Goal: Task Accomplishment & Management: Complete application form

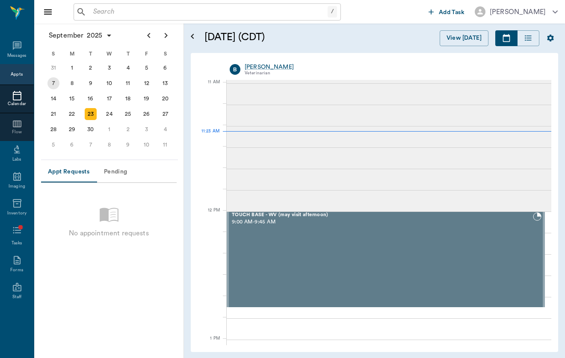
scroll to position [386, 0]
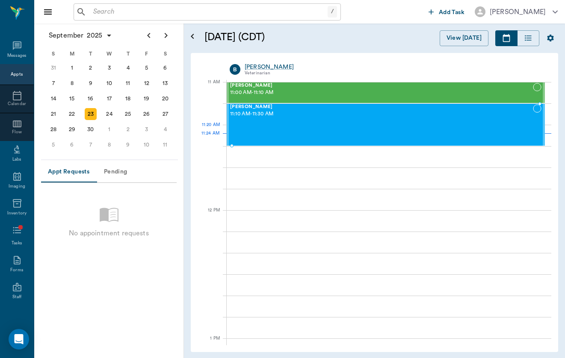
click at [237, 139] on div "[PERSON_NAME] 11:10 AM - 11:30 AM" at bounding box center [381, 124] width 303 height 41
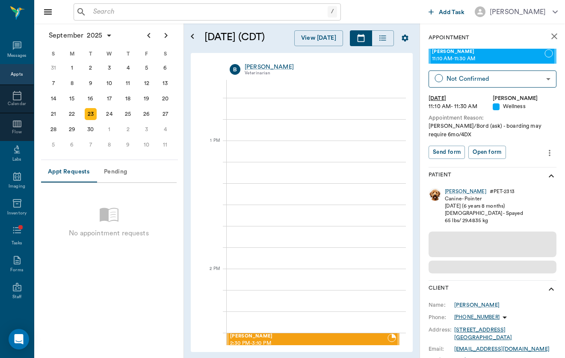
scroll to position [583, 0]
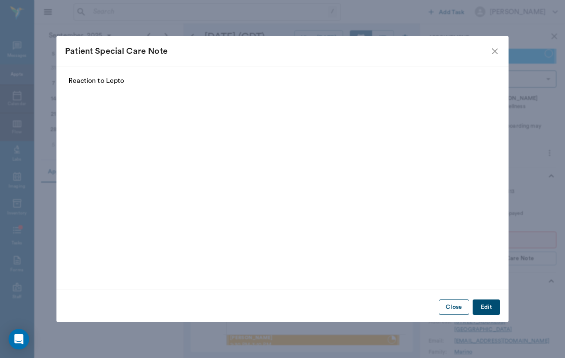
click at [455, 308] on button "Close" at bounding box center [454, 308] width 30 height 16
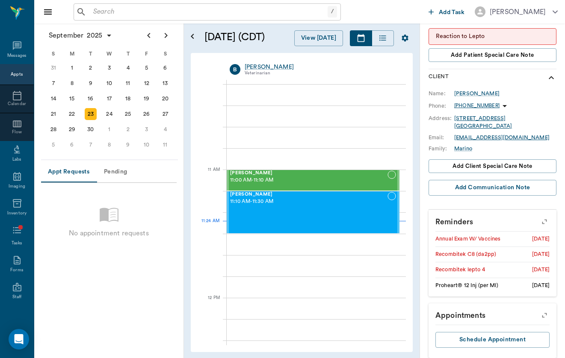
scroll to position [201, 0]
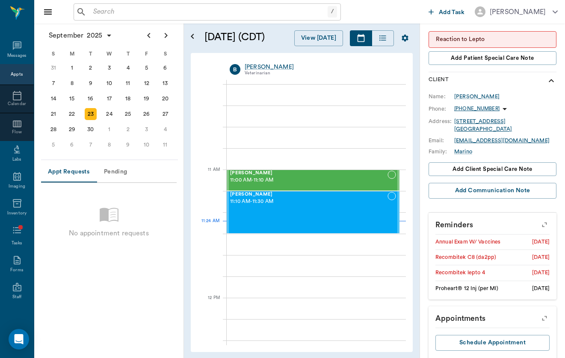
click at [547, 219] on icon "button" at bounding box center [545, 225] width 12 height 12
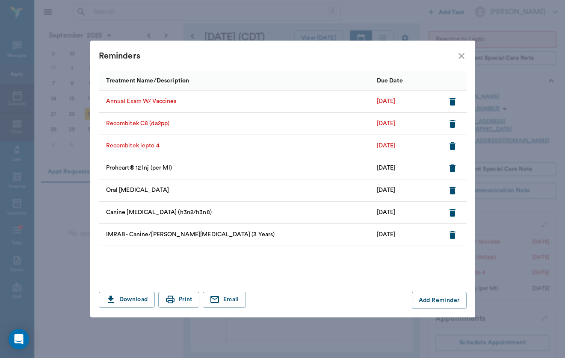
click at [468, 58] on div "Reminders" at bounding box center [282, 56] width 385 height 31
click at [454, 56] on div "Reminders" at bounding box center [278, 56] width 358 height 14
click at [459, 56] on icon "close" at bounding box center [461, 56] width 10 height 10
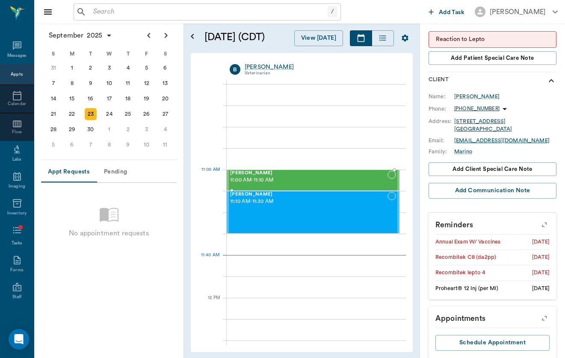
click at [334, 181] on span "11:00 AM - 11:10 AM" at bounding box center [308, 180] width 157 height 9
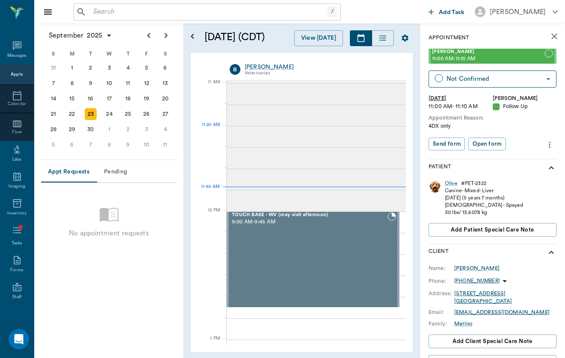
scroll to position [386, 0]
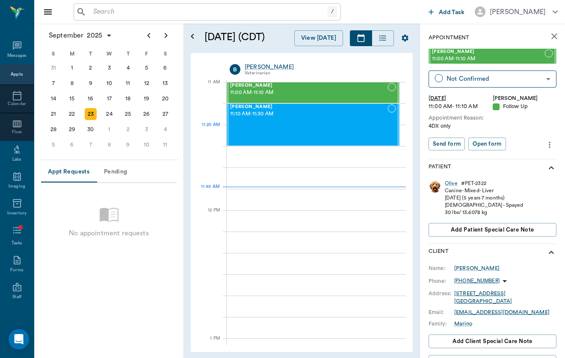
click at [357, 133] on div "[PERSON_NAME] 11:10 AM - 11:30 AM" at bounding box center [308, 124] width 157 height 41
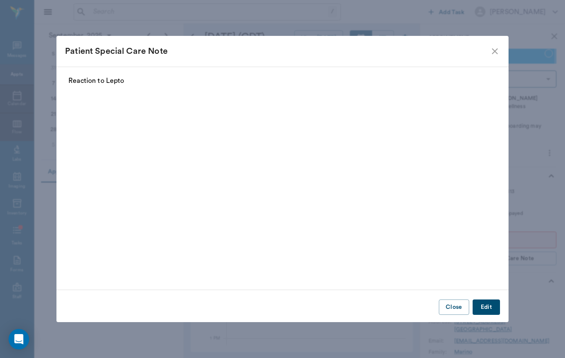
click at [459, 299] on div "Close Edit" at bounding box center [282, 307] width 452 height 21
click at [456, 313] on button "Close" at bounding box center [454, 308] width 30 height 16
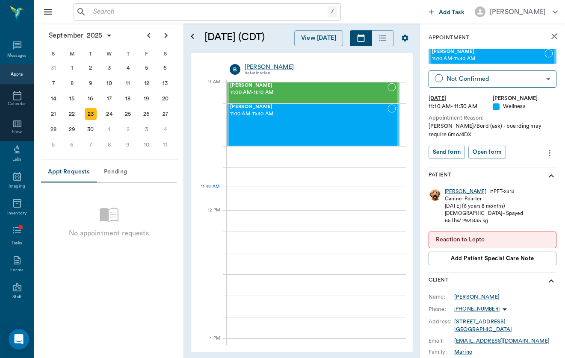
click at [453, 188] on div "[PERSON_NAME]" at bounding box center [465, 191] width 41 height 7
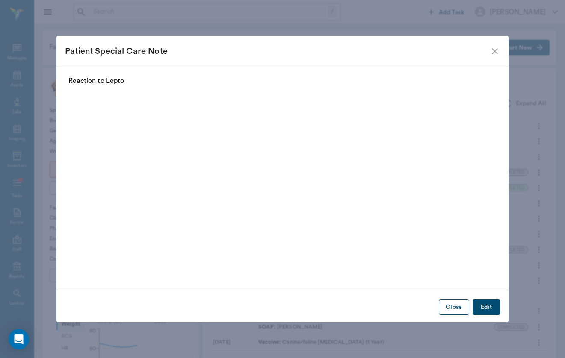
click at [459, 311] on button "Close" at bounding box center [454, 308] width 30 height 16
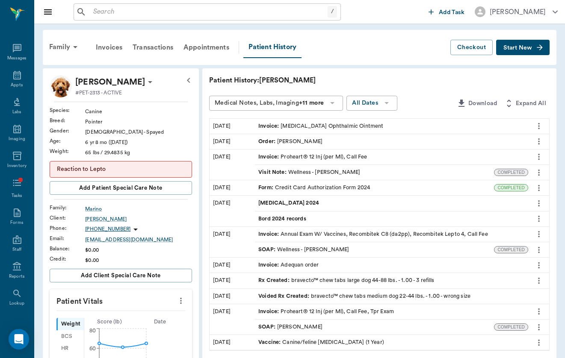
click at [534, 48] on button "Start New" at bounding box center [522, 48] width 53 height 16
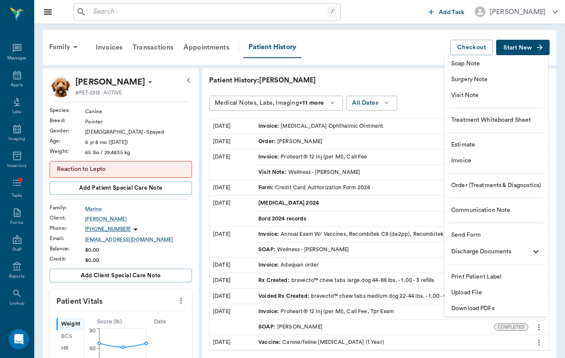
click at [528, 102] on li "Visit Note" at bounding box center [496, 96] width 104 height 16
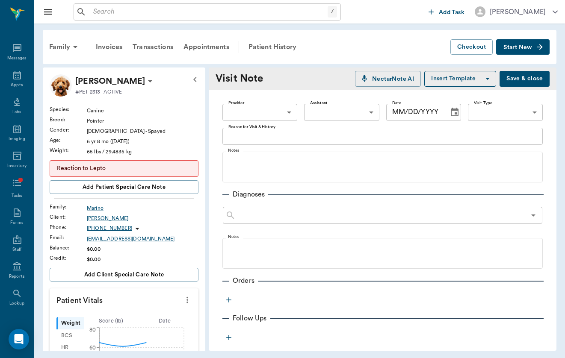
type input "649b3e03b5bc7e03f9326794"
type input "[DATE]"
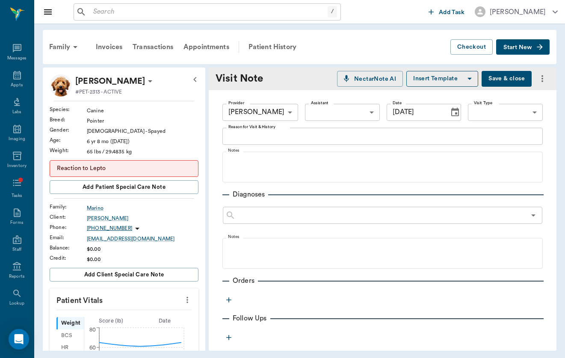
click at [526, 117] on body "/ ​ Add Task [PERSON_NAME] Nectar Messages Appts Labs Imaging Inventory Tasks F…" at bounding box center [282, 179] width 565 height 358
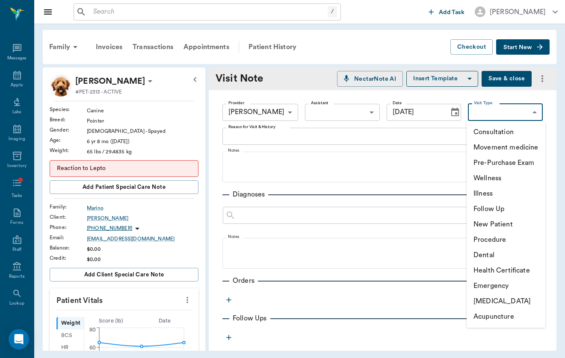
click at [529, 95] on div at bounding box center [282, 179] width 565 height 358
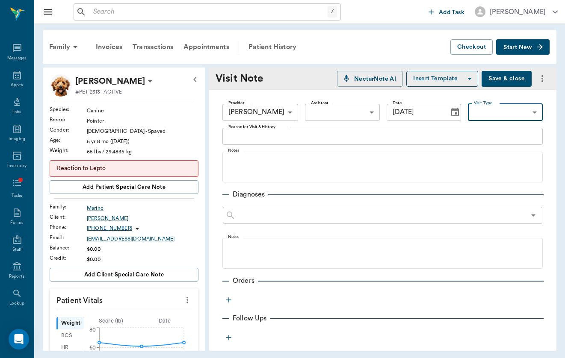
click at [539, 75] on icon "more" at bounding box center [542, 79] width 10 height 10
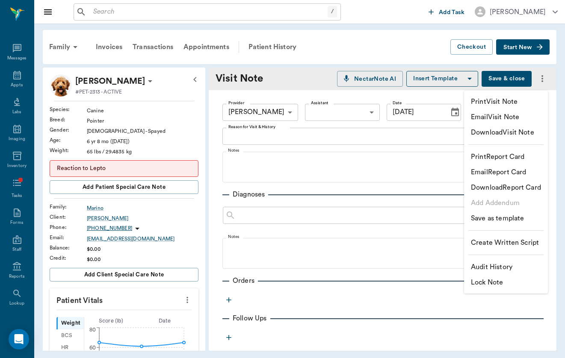
click at [543, 41] on div at bounding box center [282, 179] width 565 height 358
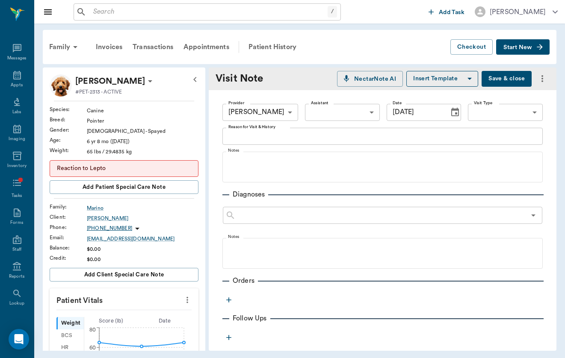
click at [540, 47] on body "/ ​ Add Task [PERSON_NAME] Nectar Messages Appts Labs Imaging Inventory Tasks F…" at bounding box center [282, 179] width 565 height 358
click at [537, 52] on button "Start New" at bounding box center [522, 47] width 53 height 16
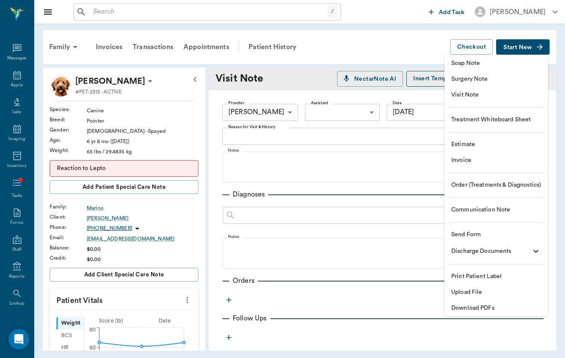
click at [527, 65] on span "Soap Note" at bounding box center [496, 63] width 90 height 9
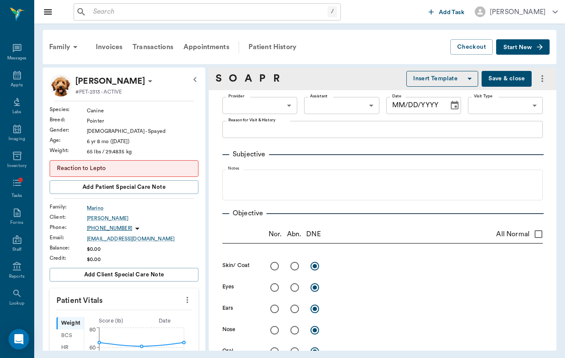
type input "649b3e03b5bc7e03f9326794"
type input "[DATE]"
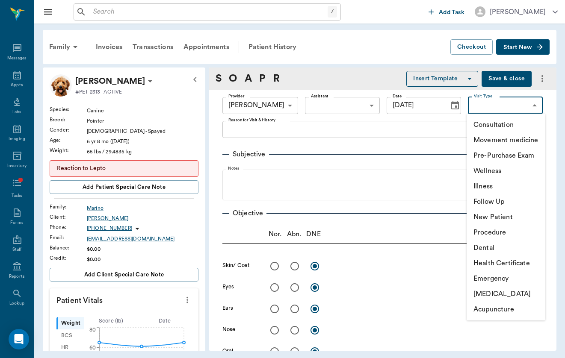
click at [495, 101] on body "/ ​ Add Task [PERSON_NAME] Nectar Messages Appts Labs Imaging Inventory Tasks F…" at bounding box center [282, 179] width 565 height 358
click at [495, 174] on li "Wellness" at bounding box center [506, 170] width 79 height 15
type input "65d2c202a8044d23520120c5"
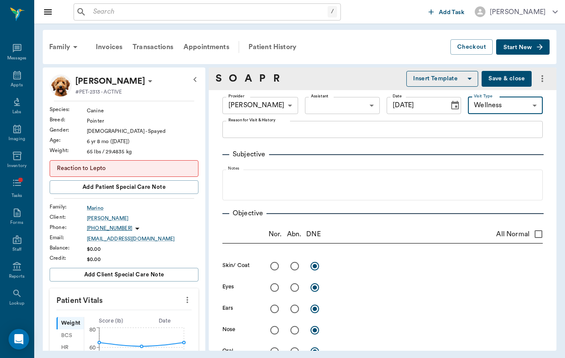
click at [372, 130] on textarea "Reason for Visit & History" at bounding box center [382, 129] width 308 height 10
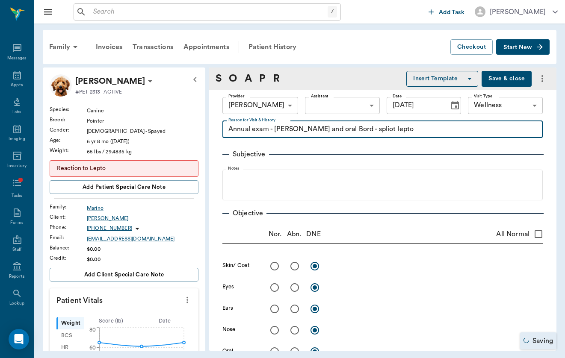
click at [358, 130] on textarea "Annual exam - [PERSON_NAME] and oral Bord - spliot lepto" at bounding box center [382, 129] width 308 height 10
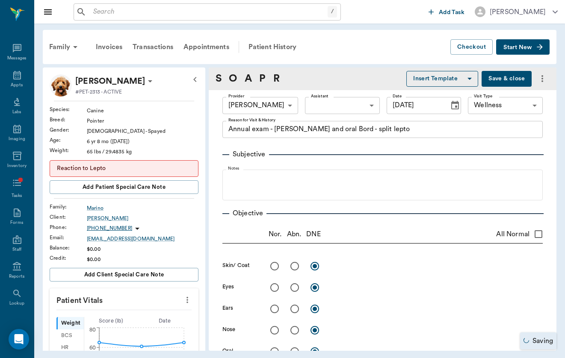
click at [444, 73] on button "Insert Template" at bounding box center [442, 79] width 72 height 16
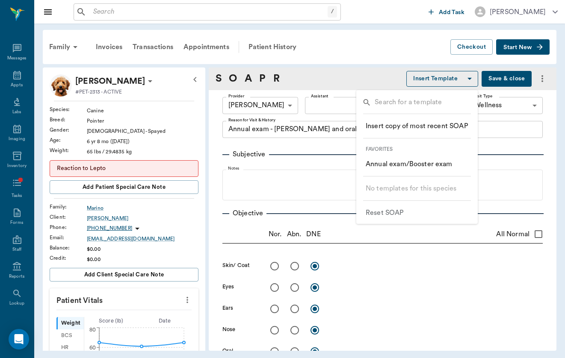
click at [437, 169] on p "​ Annual exam/Booster exam" at bounding box center [409, 164] width 87 height 10
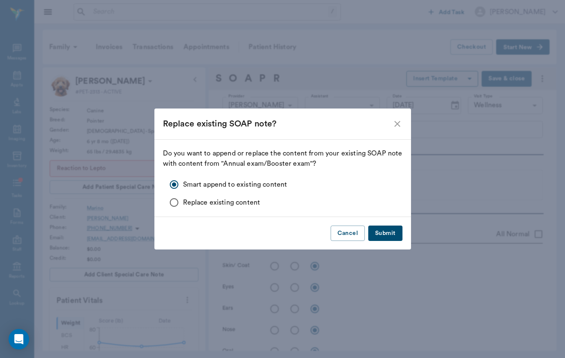
click at [387, 243] on div "Cancel Submit" at bounding box center [282, 233] width 257 height 33
click at [386, 231] on button "Submit" at bounding box center [385, 234] width 34 height 16
type textarea "Annual exam - [PERSON_NAME] and oral Bord - split lepto Annual exam/Booster exam"
radio input "true"
type textarea "Full hair coat, no present concern for ectoparasites"
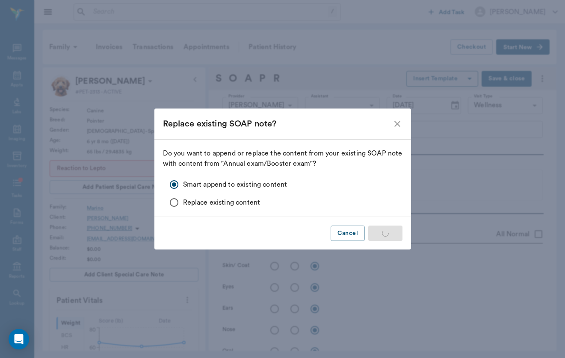
radio input "true"
type textarea "clear, PLR OU"
radio input "true"
type textarea "clear AU, open canals - no debris or irritation"
radio input "true"
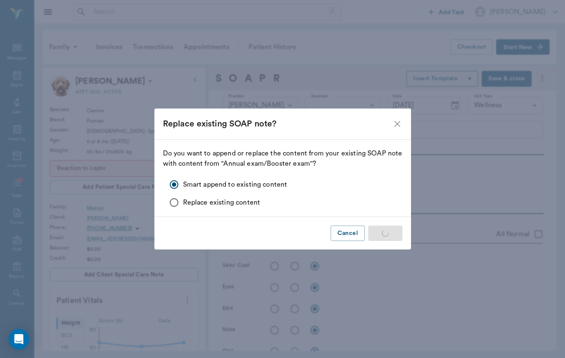
type textarea "no signs of nasal discharge or crusting"
radio input "true"
type textarea "mm pk <2, moist; no signs of ulceration"
radio input "true"
type textarea "no [MEDICAL_DATA] present on exam, sinus rythmn"
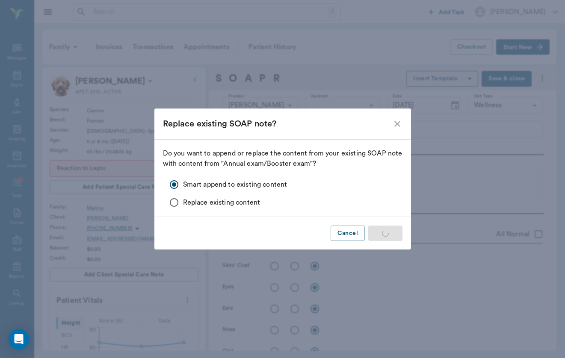
radio input "true"
type textarea "no crackles or wheezes bilaterally, no cough on exam"
radio input "true"
type textarea "PLN wnl"
radio input "true"
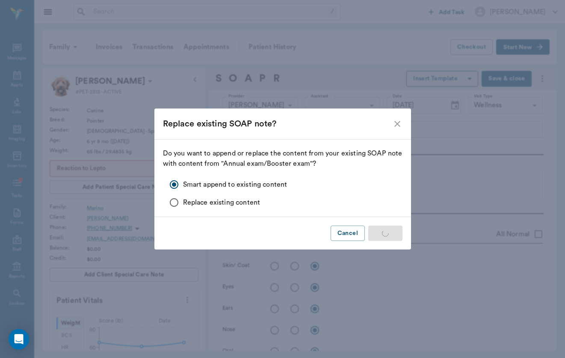
type textarea "soft, non painful to [MEDICAL_DATA], no mass effect appreciated"
radio input "true"
type textarea "external genitalia wnl"
radio input "true"
type textarea "ambulatory x4, no present lameness"
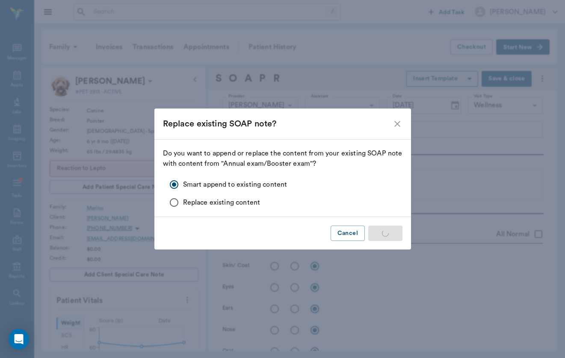
radio input "true"
type textarea "no CP deficits x4, CN intact"
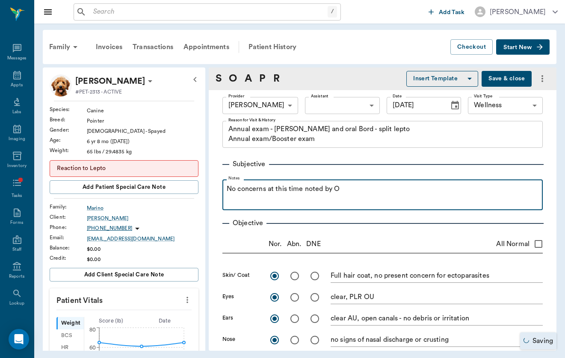
click at [395, 201] on div "No concerns at this time noted by O" at bounding box center [383, 194] width 312 height 21
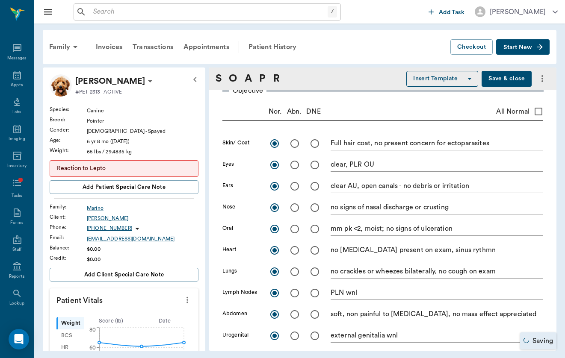
scroll to position [139, 0]
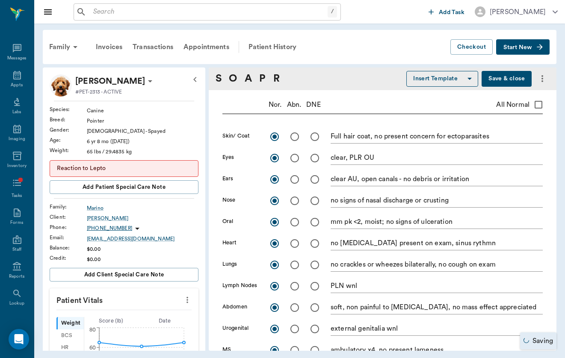
click at [294, 219] on input "radio" at bounding box center [295, 222] width 18 height 18
radio input "true"
click at [462, 221] on textarea "mm pk <2, moist; no signs of ulceration" at bounding box center [437, 222] width 212 height 10
type input "1.00"
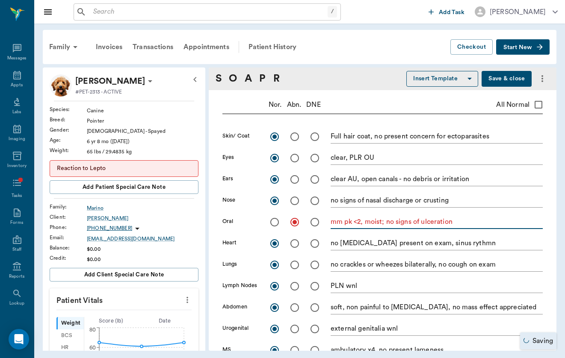
type input "1.00"
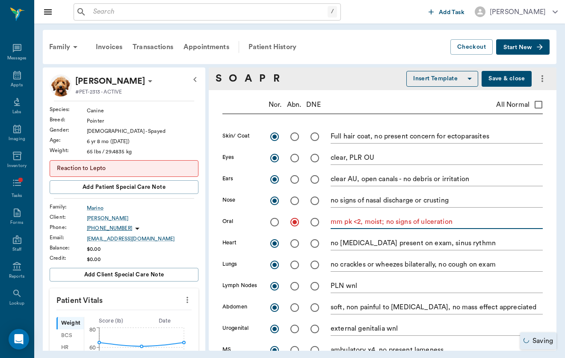
type input "1.00"
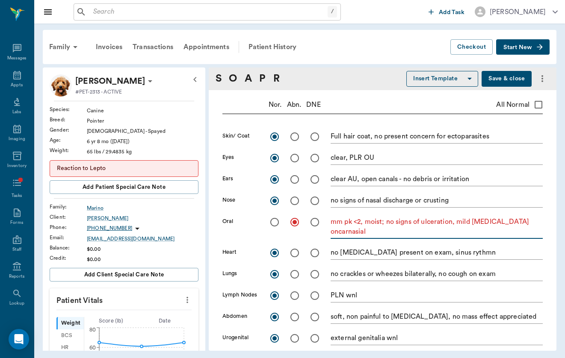
click at [337, 234] on textarea "mm pk <2, moist; no signs of ulceration, mild [MEDICAL_DATA] oncarnasial" at bounding box center [437, 227] width 212 height 20
click at [395, 232] on textarea "mm pk <2, moist; no signs of ulceration, mild [MEDICAL_DATA] on carnasial" at bounding box center [437, 227] width 212 height 20
click at [427, 228] on textarea "mm pk <2, moist; no signs of ulceration, mild [MEDICAL_DATA] on carnasial upper…" at bounding box center [437, 227] width 212 height 20
click at [379, 231] on textarea "mm pk <2, moist; no signs of ulceration, mild [MEDICAL_DATA] on carnasial upper…" at bounding box center [437, 227] width 212 height 20
click at [345, 229] on textarea "mm pk <2, moist; no signs of ulceration, mild [MEDICAL_DATA] on carnasial upper…" at bounding box center [437, 227] width 212 height 20
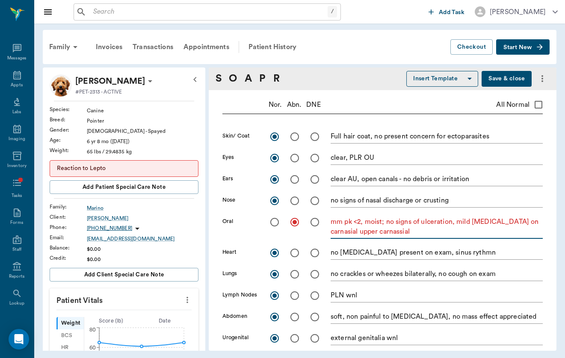
click at [345, 229] on textarea "mm pk <2, moist; no signs of ulceration, mild [MEDICAL_DATA] on carnasial upper…" at bounding box center [437, 227] width 212 height 20
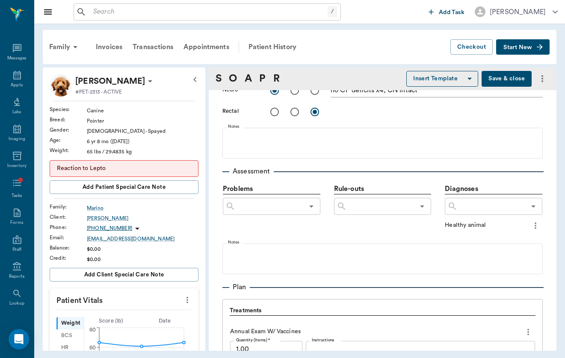
scroll to position [434, 0]
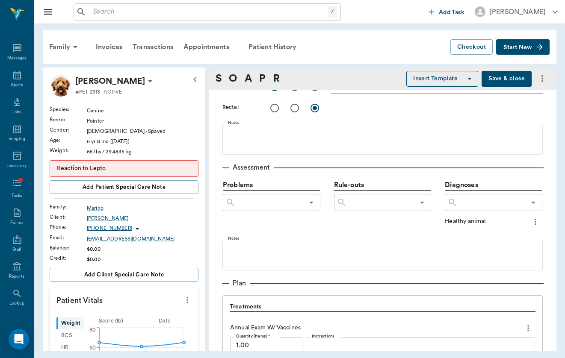
type textarea "mm pk <2, moist; no signs of ulceration, mild [MEDICAL_DATA] on upper carnassial"
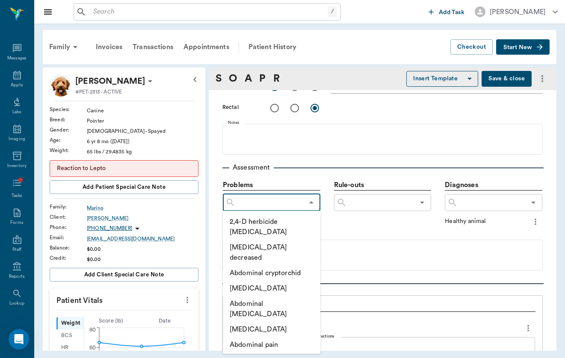
click at [284, 204] on input "text" at bounding box center [270, 203] width 68 height 12
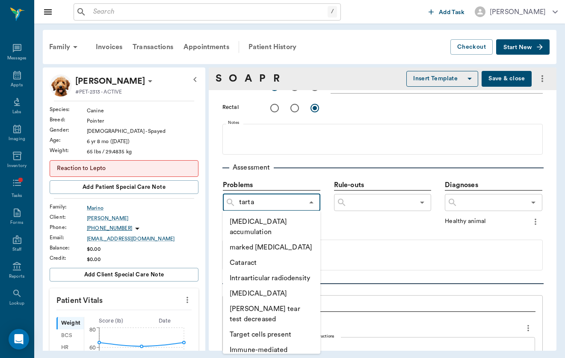
type input "[MEDICAL_DATA]"
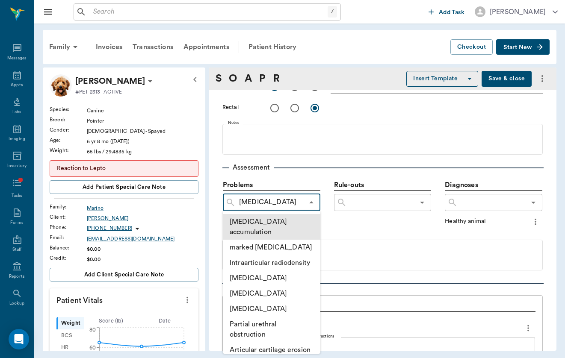
click at [299, 222] on li "[MEDICAL_DATA] accumulation" at bounding box center [272, 227] width 98 height 26
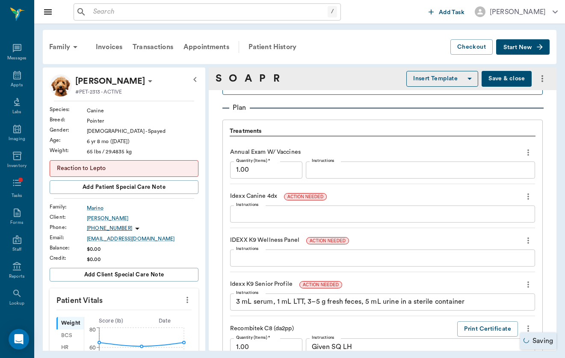
scroll to position [616, 0]
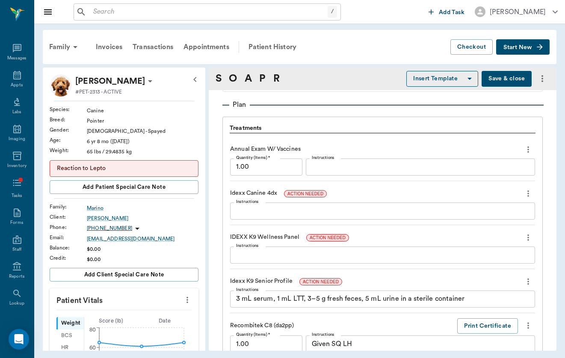
click at [529, 190] on icon "more" at bounding box center [528, 193] width 2 height 6
click at [521, 220] on span "Delete" at bounding box center [492, 220] width 72 height 9
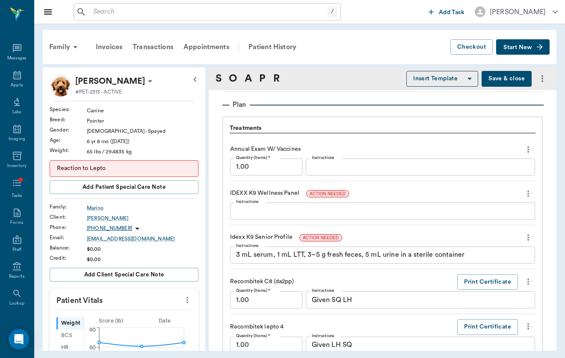
click at [527, 191] on icon "more" at bounding box center [528, 194] width 9 height 10
click at [516, 217] on span "Delete" at bounding box center [492, 220] width 72 height 9
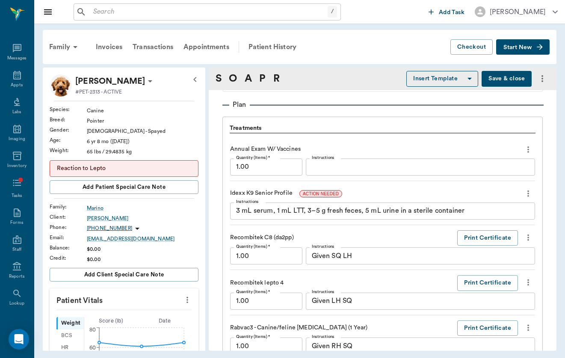
click at [530, 189] on icon "more" at bounding box center [528, 194] width 9 height 10
click at [517, 220] on span "Delete" at bounding box center [492, 220] width 72 height 9
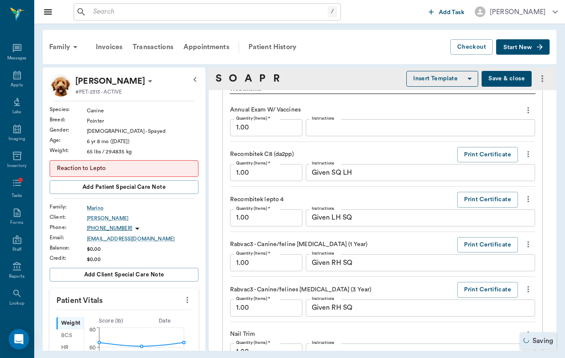
scroll to position [657, 0]
click at [529, 194] on icon "more" at bounding box center [528, 198] width 9 height 10
click at [510, 226] on span "Delete" at bounding box center [492, 225] width 72 height 9
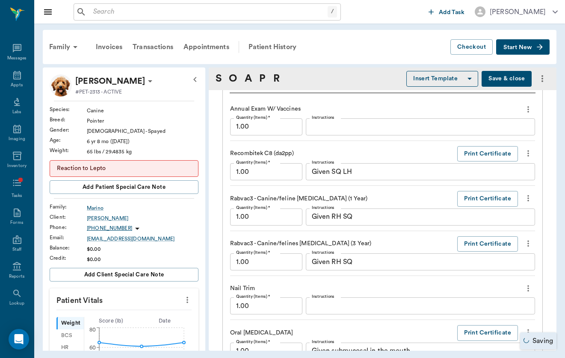
click at [527, 193] on icon "more" at bounding box center [528, 198] width 9 height 10
click at [516, 224] on span "Delete" at bounding box center [492, 225] width 72 height 9
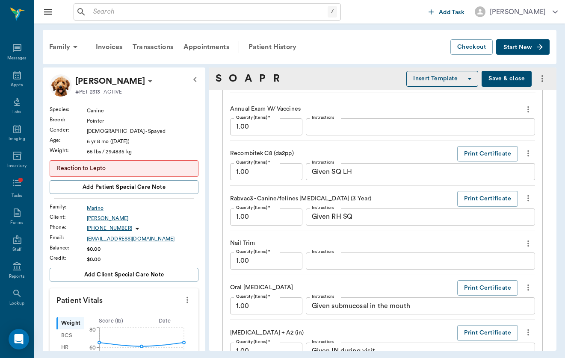
click at [528, 195] on icon "more" at bounding box center [528, 198] width 2 height 6
click at [519, 229] on span "Delete" at bounding box center [492, 225] width 72 height 9
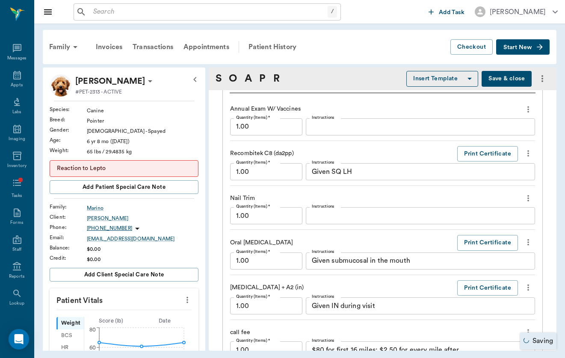
click at [527, 196] on icon "more" at bounding box center [528, 198] width 9 height 10
click at [518, 226] on span "Delete" at bounding box center [492, 225] width 72 height 9
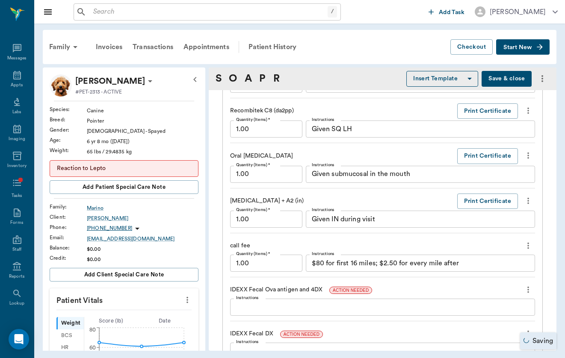
scroll to position [700, 0]
click at [528, 201] on button "more" at bounding box center [528, 200] width 14 height 15
click at [517, 224] on span "Delete" at bounding box center [492, 226] width 72 height 9
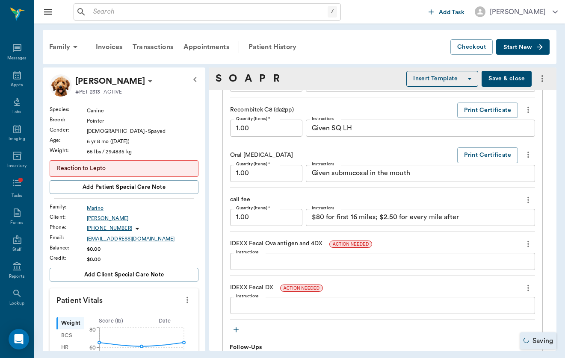
click at [527, 195] on icon "more" at bounding box center [528, 200] width 9 height 10
click at [491, 175] on div at bounding box center [282, 179] width 565 height 358
click at [467, 215] on textarea "$80 for first 16 miles; $2.50 for every mile after" at bounding box center [420, 218] width 217 height 10
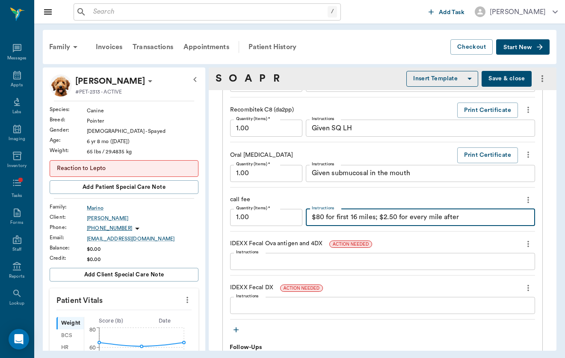
click at [467, 215] on textarea "$80 for first 16 miles; $2.50 for every mile after" at bounding box center [420, 218] width 217 height 10
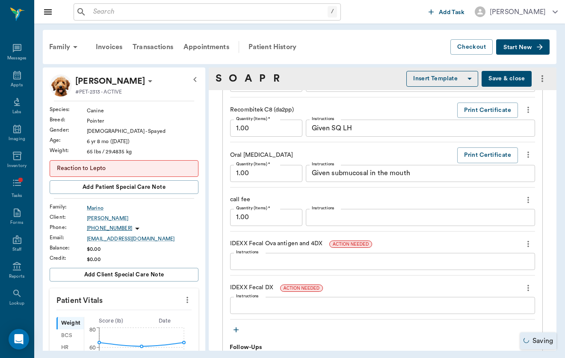
click at [529, 241] on icon "more" at bounding box center [528, 244] width 2 height 6
drag, startPoint x: 521, startPoint y: 262, endPoint x: 517, endPoint y: 270, distance: 9.0
click at [518, 270] on ul "Decline Delete" at bounding box center [493, 263] width 86 height 32
click at [517, 270] on span "Delete" at bounding box center [492, 270] width 72 height 9
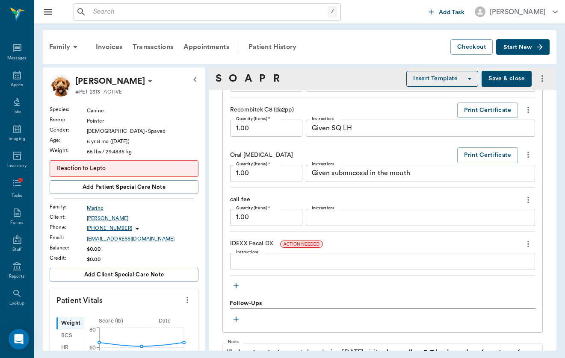
click at [527, 246] on button "more" at bounding box center [528, 244] width 14 height 15
click at [510, 272] on span "Delete" at bounding box center [492, 270] width 72 height 9
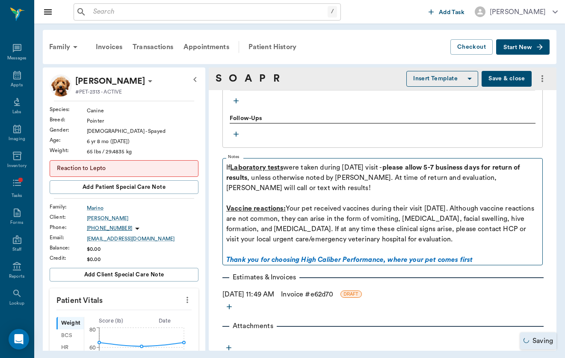
scroll to position [816, 0]
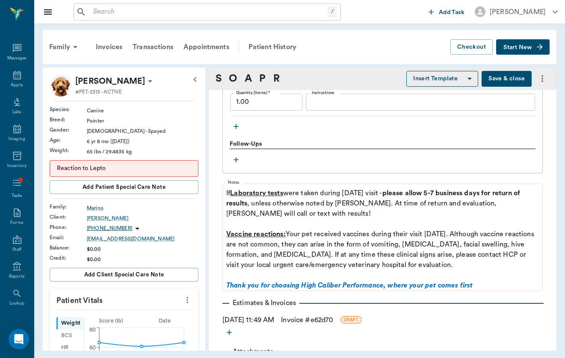
click at [301, 315] on link "Invoice # e62d70" at bounding box center [307, 320] width 52 height 10
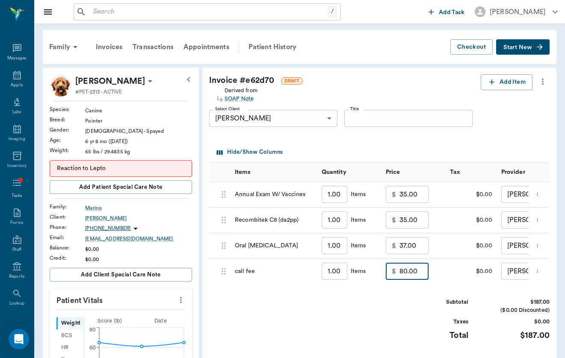
click at [400, 269] on input "80.00" at bounding box center [414, 271] width 29 height 17
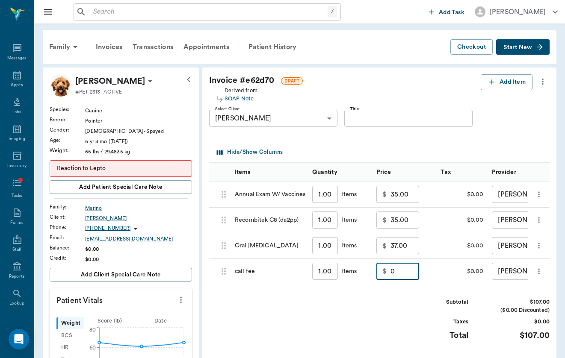
type input "0.00"
click at [374, 328] on div "Subtotal $107.00 ($0.00 Discounted) Taxes $0.00 Total $107.00" at bounding box center [379, 325] width 341 height 53
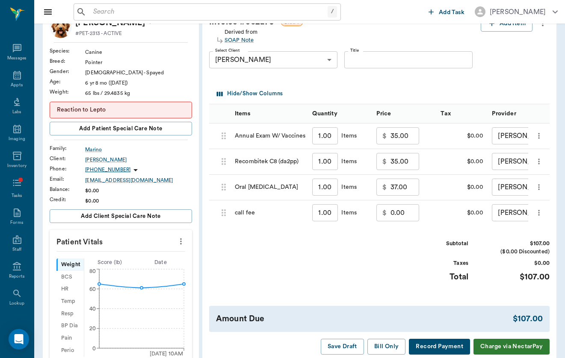
scroll to position [59, 0]
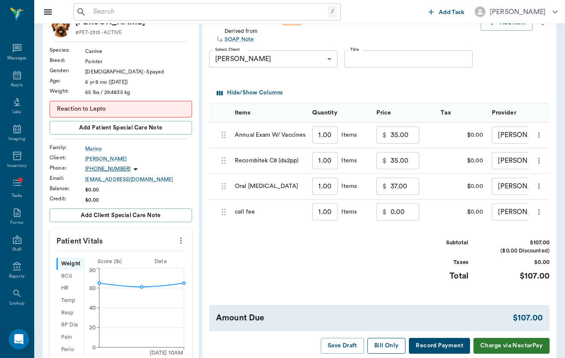
click at [389, 347] on button "Bill Only" at bounding box center [386, 346] width 39 height 16
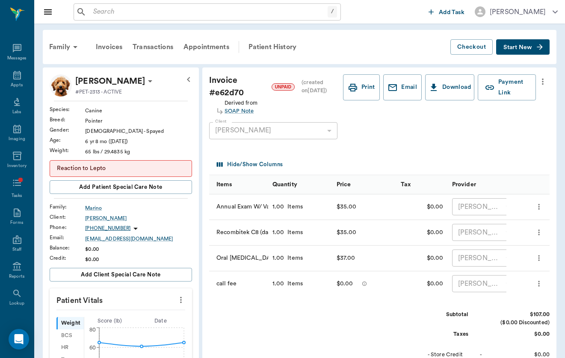
scroll to position [0, 0]
click at [264, 53] on div "Patient History" at bounding box center [272, 47] width 58 height 21
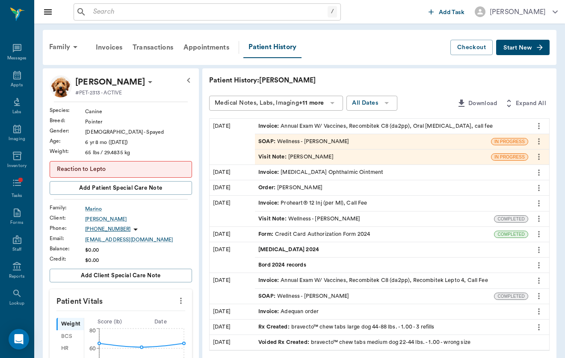
click at [538, 159] on icon "more" at bounding box center [538, 157] width 9 height 10
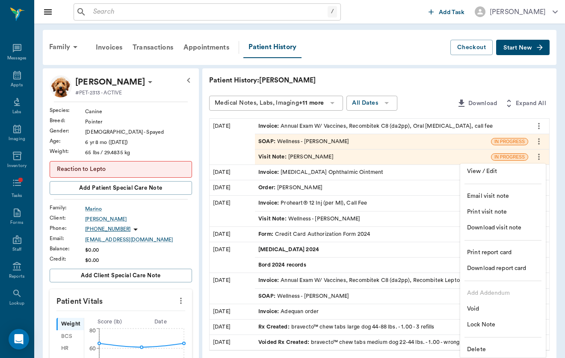
click at [498, 348] on span "Delete" at bounding box center [503, 350] width 72 height 9
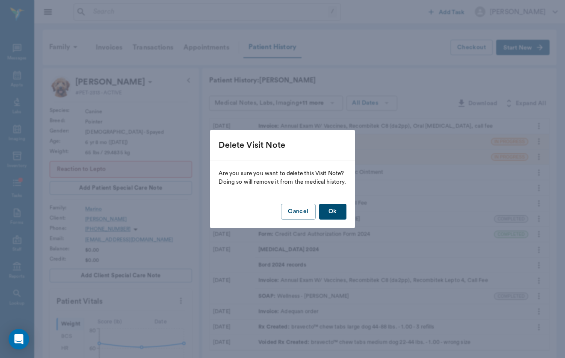
click at [330, 208] on button "Ok" at bounding box center [332, 212] width 27 height 16
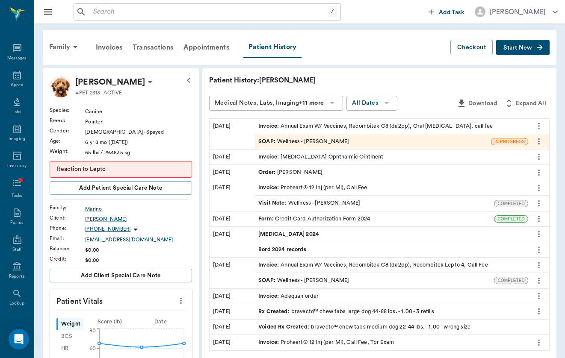
click at [290, 148] on div "SOAP : Wellness - [PERSON_NAME]" at bounding box center [373, 141] width 236 height 15
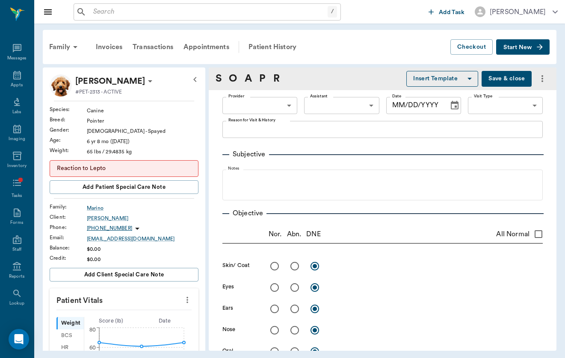
type input "649b3e03b5bc7e03f9326794"
type input "65d2c202a8044d23520120c5"
type textarea "Annual exam - [PERSON_NAME] and oral Bord - split lepto Annual exam/Booster exam"
radio input "true"
type textarea "Full hair coat, no present concern for ectoparasites"
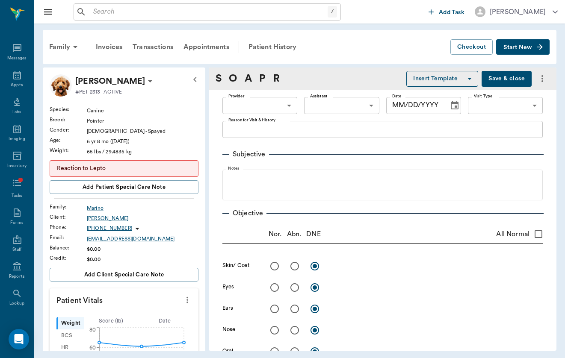
radio input "true"
type textarea "clear, PLR OU"
radio input "true"
type textarea "clear AU, open canals - no debris or irritation"
radio input "true"
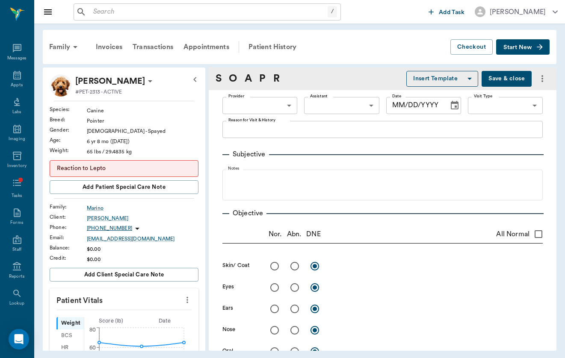
type textarea "no signs of nasal discharge or crusting"
radio input "true"
type textarea "mm pk <2, moist; no signs of ulceration, mild [MEDICAL_DATA] on upper carnassial"
radio input "true"
type textarea "no [MEDICAL_DATA] present on exam, sinus rythmn"
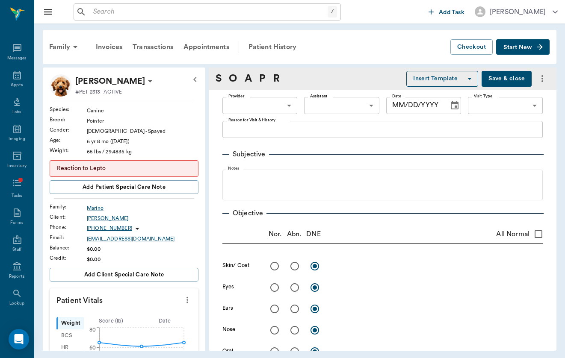
radio input "true"
type textarea "no crackles or wheezes bilaterally, no cough on exam"
radio input "true"
type textarea "PLN wnl"
radio input "true"
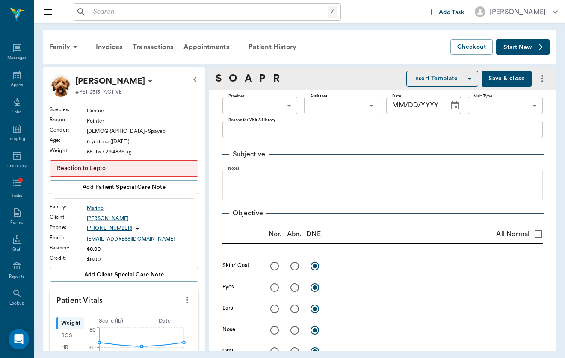
type textarea "soft, non painful to [MEDICAL_DATA], no mass effect appreciated"
radio input "true"
type textarea "external genitalia wnl"
radio input "true"
type textarea "ambulatory x4, no present lameness"
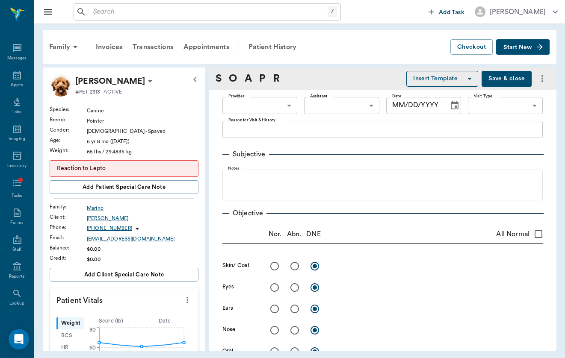
radio input "true"
type textarea "no CP deficits x4, CN intact"
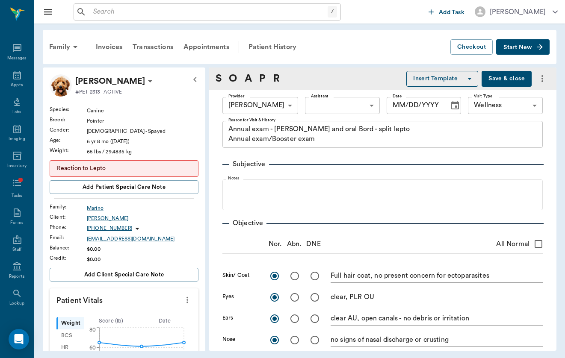
type input "[DATE]"
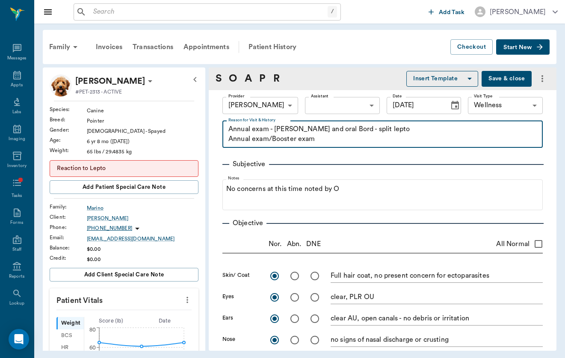
drag, startPoint x: 324, startPoint y: 142, endPoint x: 200, endPoint y: 141, distance: 124.1
click at [200, 141] on div "[PERSON_NAME] #PET-2313 - ACTIVE Species : Canine Breed : Pointer Gender : [DEM…" at bounding box center [300, 210] width 514 height 284
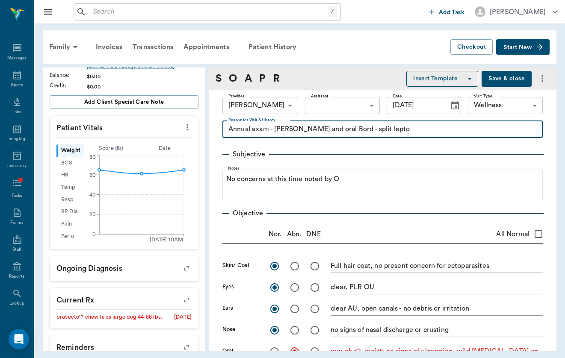
type textarea "Annual exam - [PERSON_NAME] and oral Bord - split lepto"
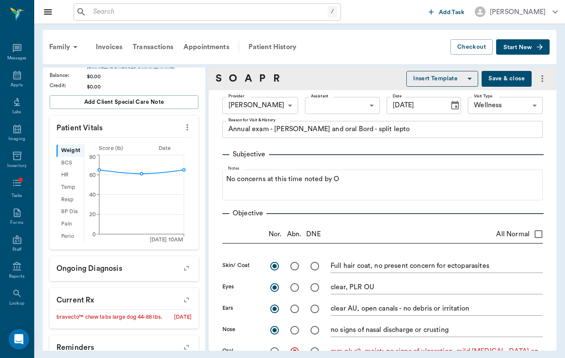
click at [515, 84] on button "Save & close" at bounding box center [507, 79] width 50 height 16
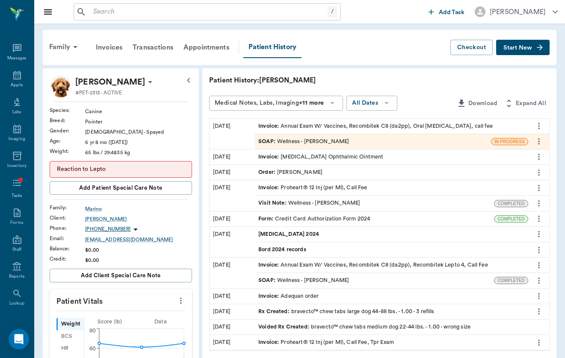
click at [184, 86] on icon "button" at bounding box center [189, 80] width 10 height 10
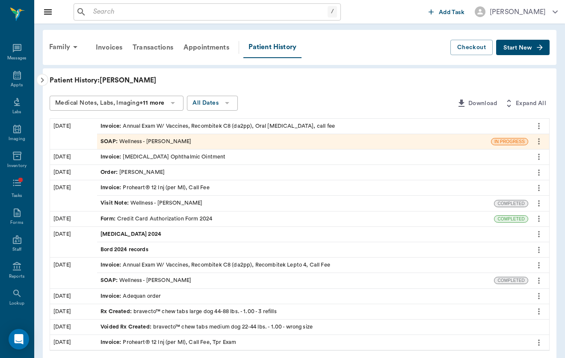
click at [46, 79] on icon "button" at bounding box center [42, 80] width 10 height 10
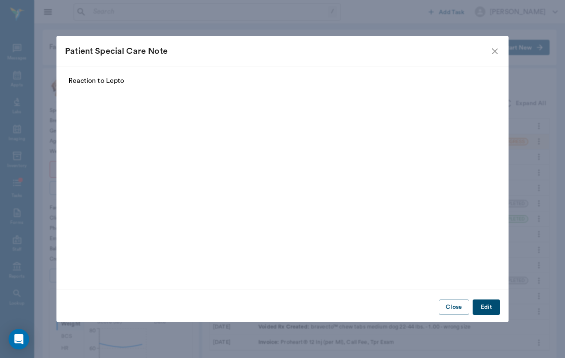
click at [452, 301] on button "Close" at bounding box center [454, 308] width 30 height 16
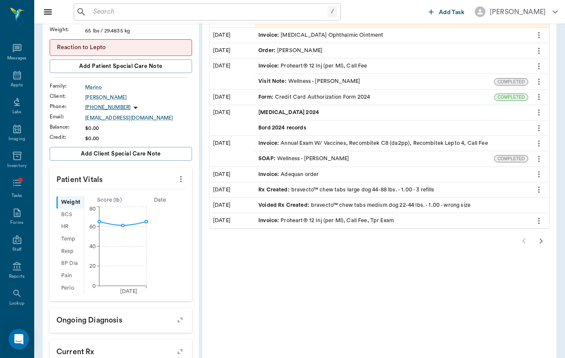
scroll to position [132, 0]
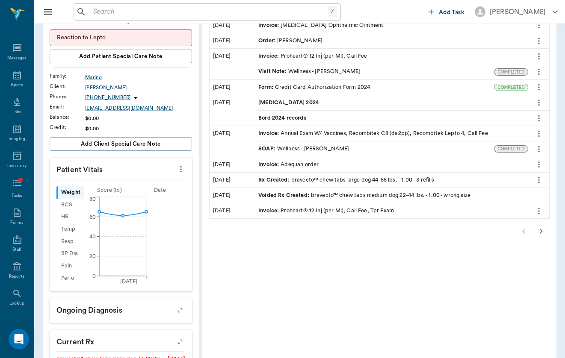
click at [176, 168] on icon "more" at bounding box center [180, 169] width 9 height 10
click at [135, 179] on li "Enter Vitals" at bounding box center [108, 184] width 86 height 16
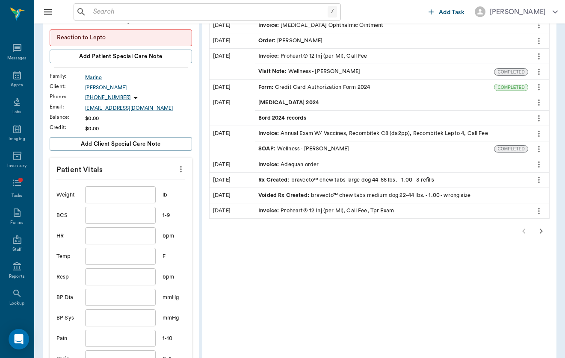
click at [112, 214] on input "text" at bounding box center [120, 215] width 70 height 17
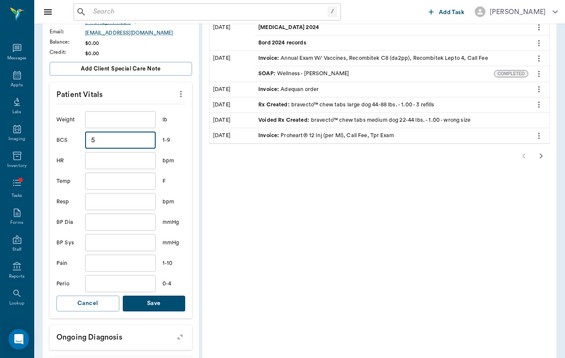
scroll to position [215, 0]
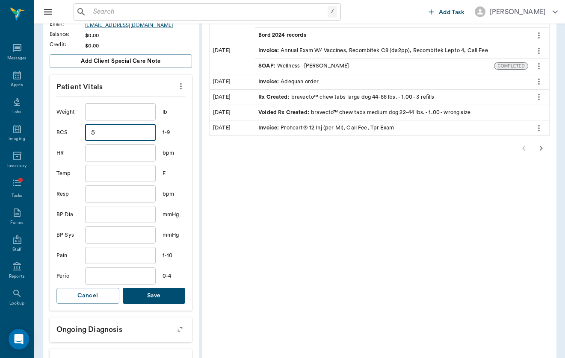
type input "5"
click at [100, 165] on div "Weight ​ lb BCS 5 ​ 1-9 HR ​ bpm Temp ​ F Resp ​ bpm BP Dia ​ mmHg BP Sys ​ mmH…" at bounding box center [120, 203] width 129 height 215
click at [109, 152] on input "text" at bounding box center [120, 153] width 70 height 17
type input "180"
click at [107, 165] on div "Weight ​ lb BCS 5 ​ 1-9 HR 180 ​ bpm Temp ​ F Resp ​ bpm BP Dia ​ mmHg BP Sys ​…" at bounding box center [120, 203] width 129 height 215
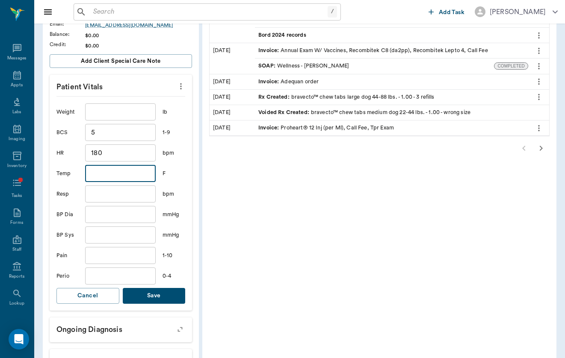
click at [107, 169] on input "text" at bounding box center [120, 173] width 70 height 17
type input "100.5"
click at [91, 187] on input "text" at bounding box center [120, 194] width 70 height 17
click at [98, 288] on div "Weight ​ lb BCS 5 ​ 1-9 HR 180 ​ bpm Temp 100.5 ​ F Resp ​ bpm BP Dia ​ mmHg BP…" at bounding box center [120, 203] width 129 height 215
click at [110, 271] on input "text" at bounding box center [120, 276] width 70 height 17
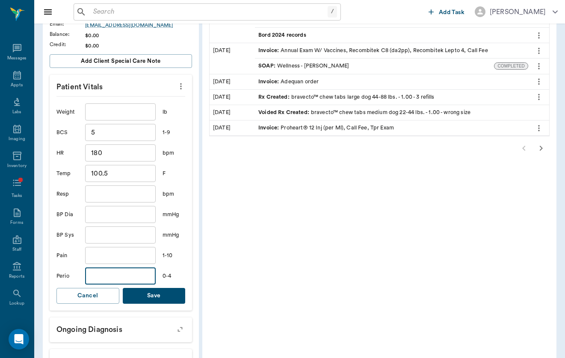
type input "2"
type input "1"
click at [119, 254] on input "text" at bounding box center [120, 255] width 70 height 17
type input "1"
click at [106, 196] on input "text" at bounding box center [120, 194] width 70 height 17
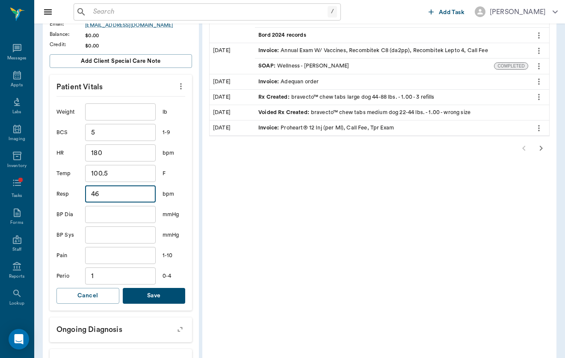
type input "46"
click at [123, 299] on button "Save" at bounding box center [154, 296] width 63 height 16
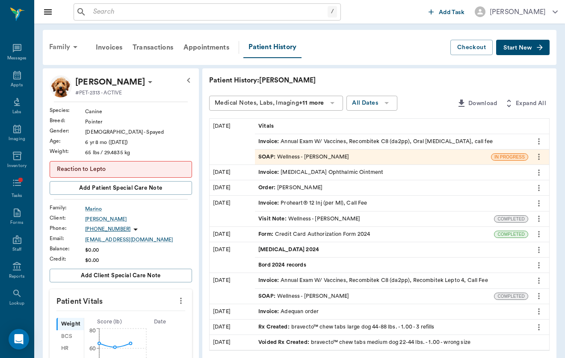
scroll to position [0, 0]
click at [67, 52] on div "Family" at bounding box center [64, 47] width 41 height 21
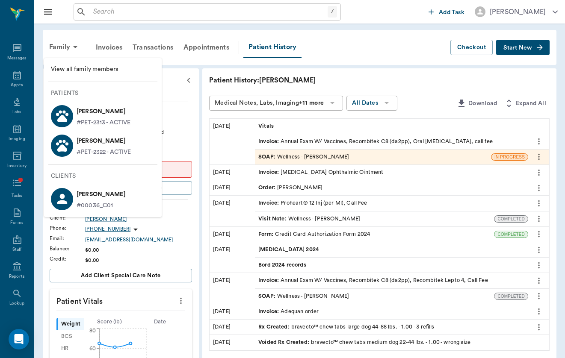
click at [74, 142] on div "[PERSON_NAME] #PET-2322 - ACTIVE" at bounding box center [102, 145] width 58 height 23
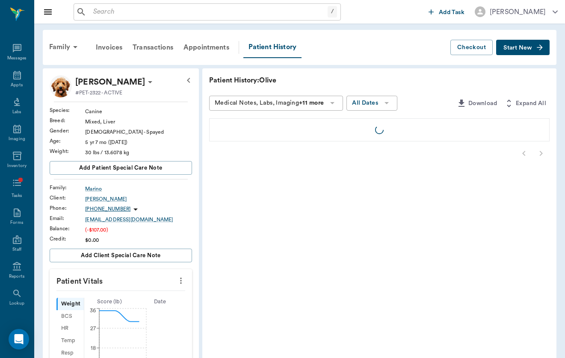
click at [537, 51] on icon "button" at bounding box center [540, 47] width 9 height 9
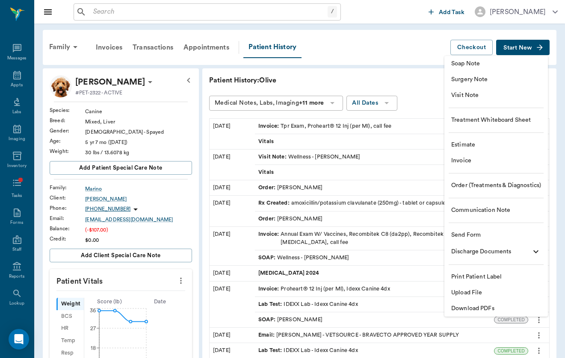
click at [504, 190] on span "Order (Treatments & Diagnostics)" at bounding box center [496, 185] width 90 height 9
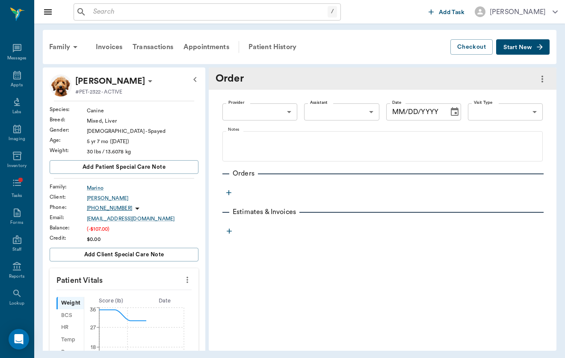
type input "649b3e03b5bc7e03f9326794"
type input "[DATE]"
click at [506, 116] on body "/ ​ Add Task [PERSON_NAME] Nectar Messages Appts Labs Imaging Inventory Tasks F…" at bounding box center [282, 179] width 565 height 358
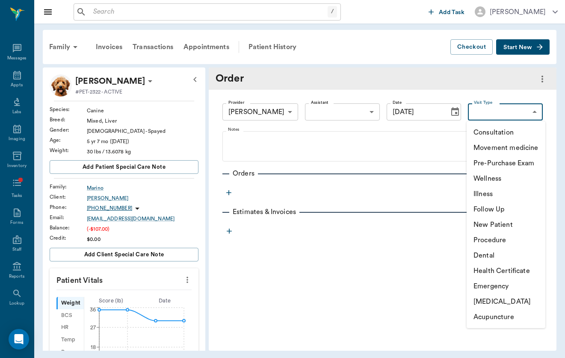
click at [504, 205] on li "Follow Up" at bounding box center [506, 209] width 79 height 15
type input "65d2c202a8044d23520120c7"
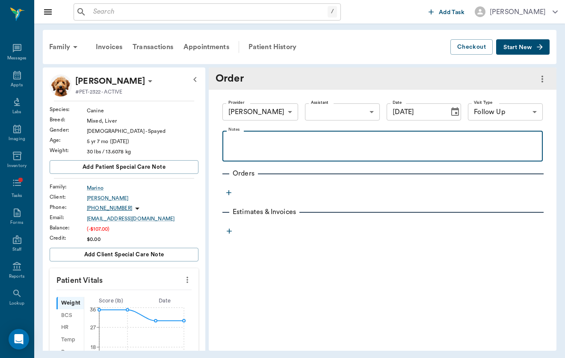
click at [390, 155] on div at bounding box center [383, 146] width 312 height 21
click at [243, 144] on p "[MEDICAL_DATA] test" at bounding box center [383, 141] width 312 height 10
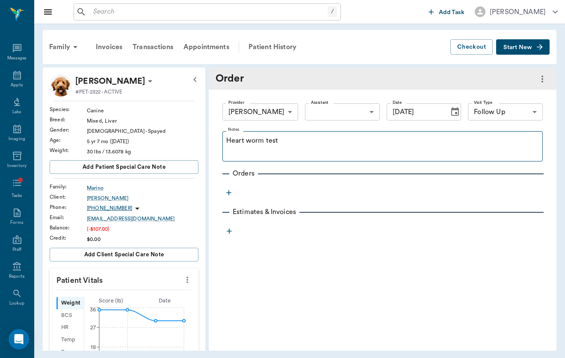
click at [263, 159] on fieldset "Notes Heart worm test" at bounding box center [382, 144] width 320 height 34
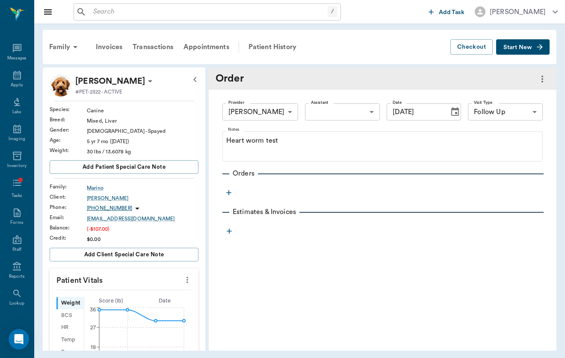
click at [224, 197] on button "button" at bounding box center [228, 193] width 13 height 13
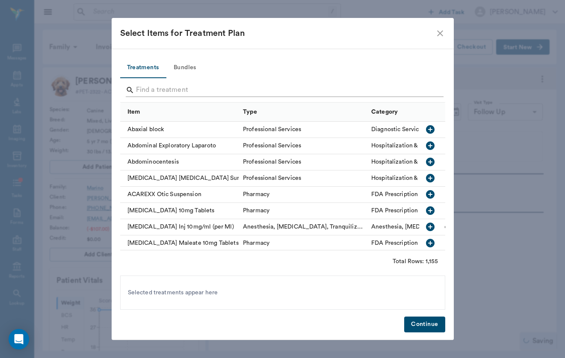
click at [238, 90] on input "Search" at bounding box center [283, 90] width 295 height 14
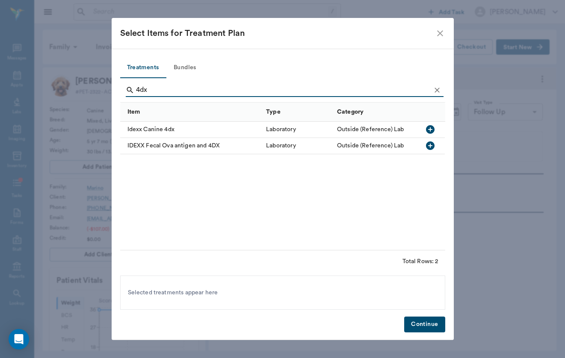
type input "4dx"
click at [163, 133] on div "Idexx Canine 4dx" at bounding box center [191, 130] width 142 height 16
click at [424, 326] on button "Continue" at bounding box center [424, 325] width 41 height 16
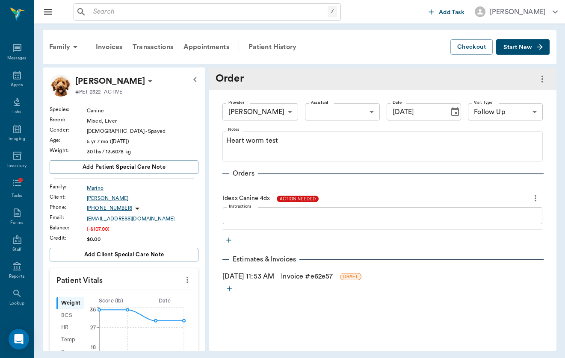
click at [299, 199] on span "ACTION NEEDED" at bounding box center [298, 199] width 42 height 6
click at [373, 198] on div "Idexx Canine 4dx IN PROGRESS" at bounding box center [383, 198] width 320 height 15
click at [306, 278] on link "Invoice # e62e57" at bounding box center [307, 277] width 52 height 10
